Goal: Task Accomplishment & Management: Manage account settings

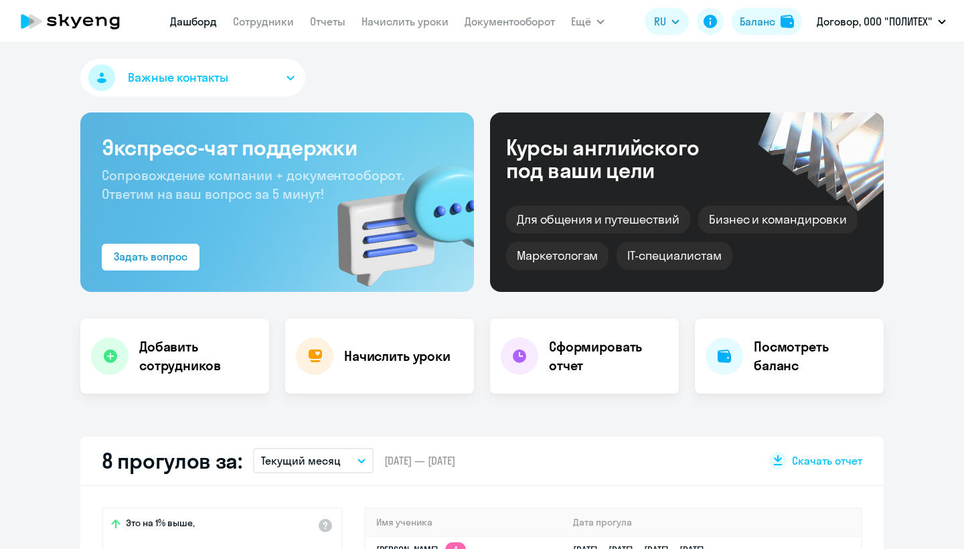
select select "30"
click at [414, 339] on div "Начислить уроки" at bounding box center [379, 356] width 189 height 75
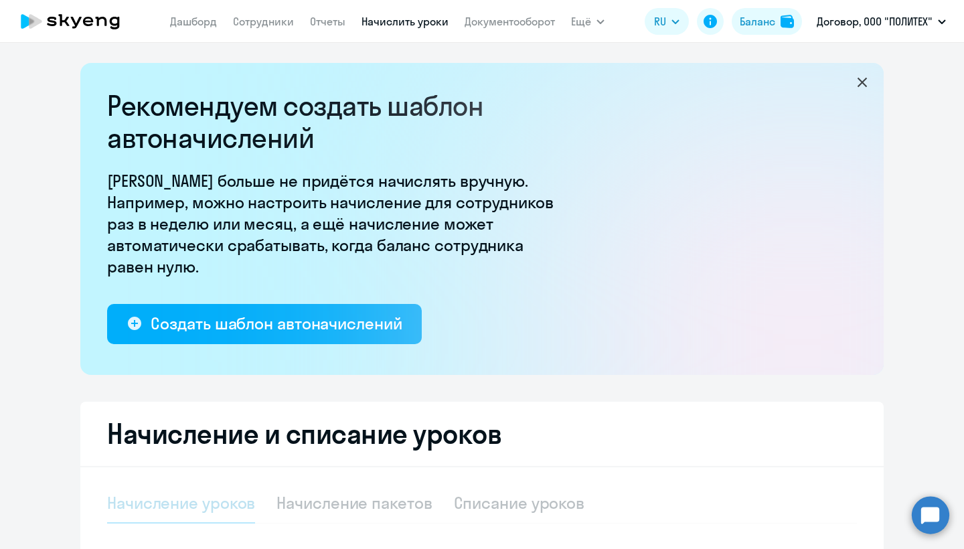
select select "10"
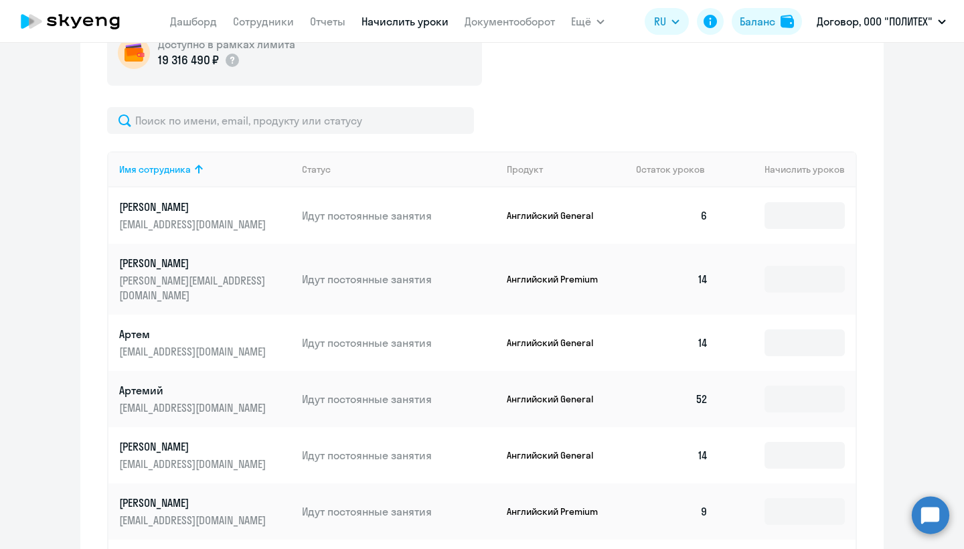
scroll to position [523, 0]
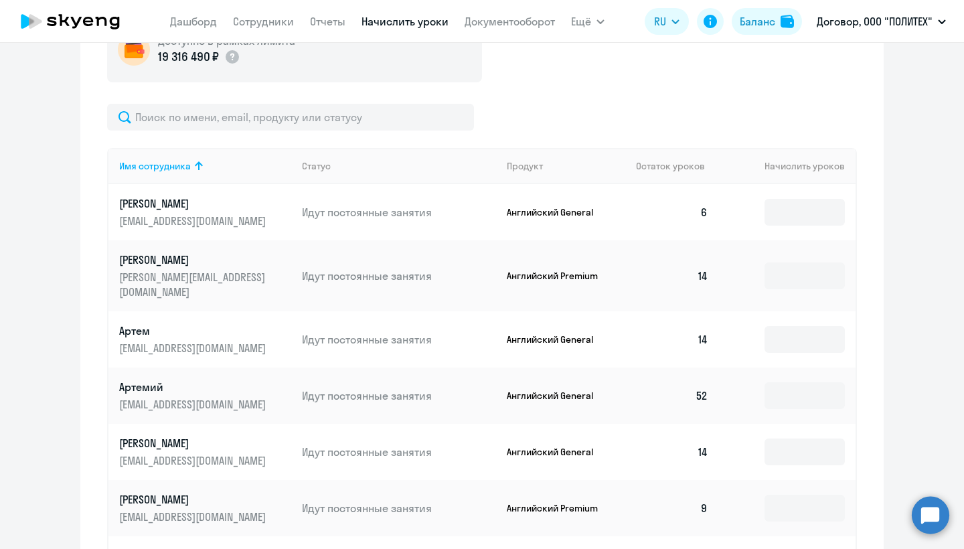
click at [561, 270] on p "Английский Premium" at bounding box center [557, 276] width 100 height 12
click at [566, 270] on p "Английский Premium" at bounding box center [557, 276] width 100 height 12
click at [567, 270] on p "Английский Premium" at bounding box center [557, 276] width 100 height 12
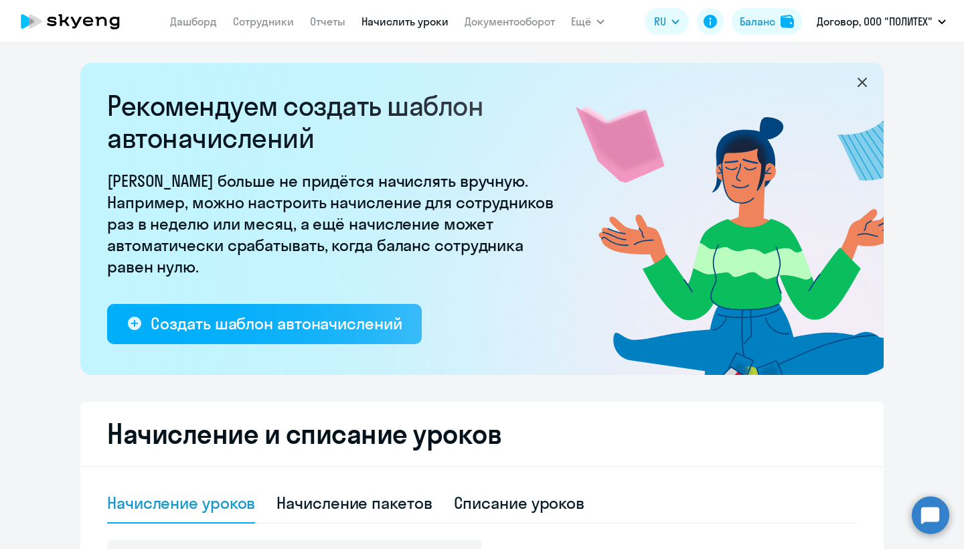
scroll to position [0, 0]
click at [760, 16] on div "Баланс" at bounding box center [756, 21] width 35 height 16
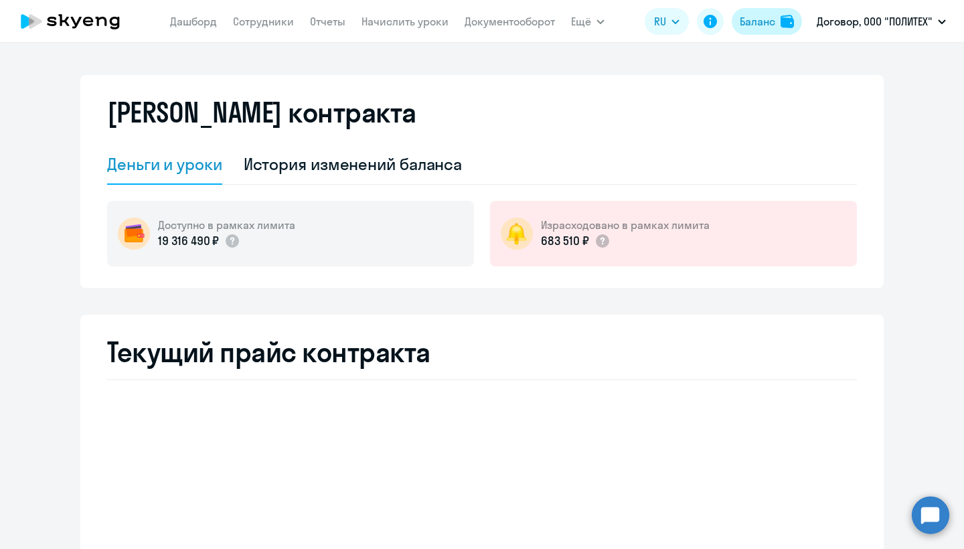
select select "english_adult_not_native_speaker"
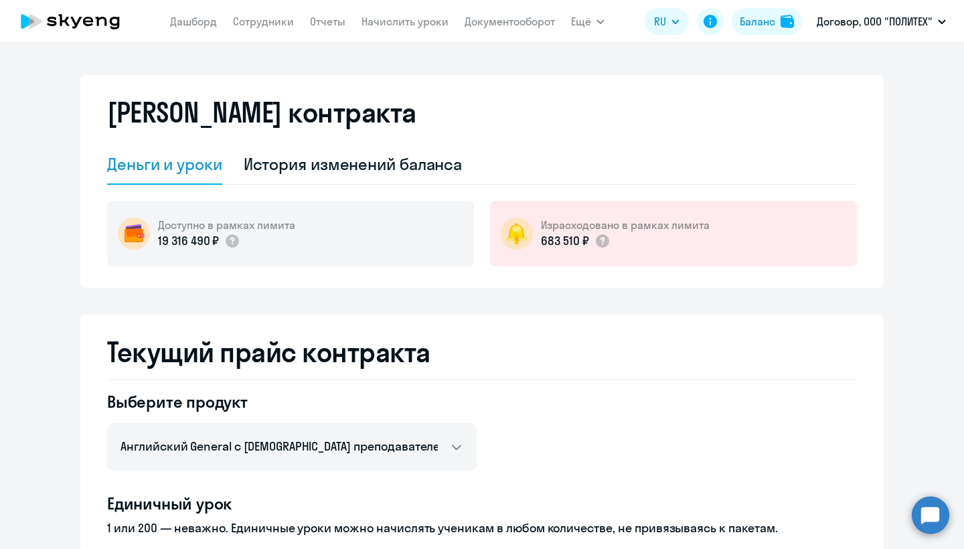
click at [81, 15] on icon at bounding box center [70, 21] width 118 height 33
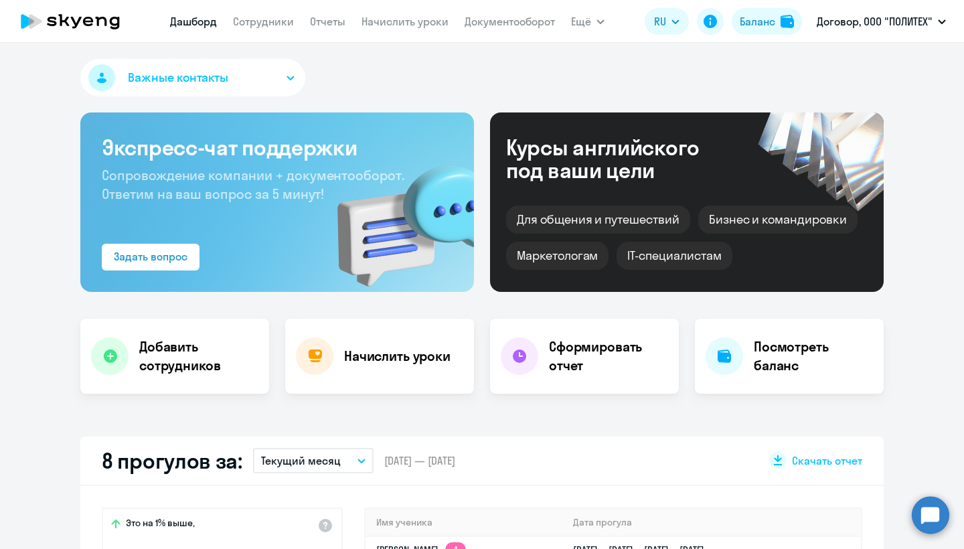
select select "30"
